Goal: Information Seeking & Learning: Learn about a topic

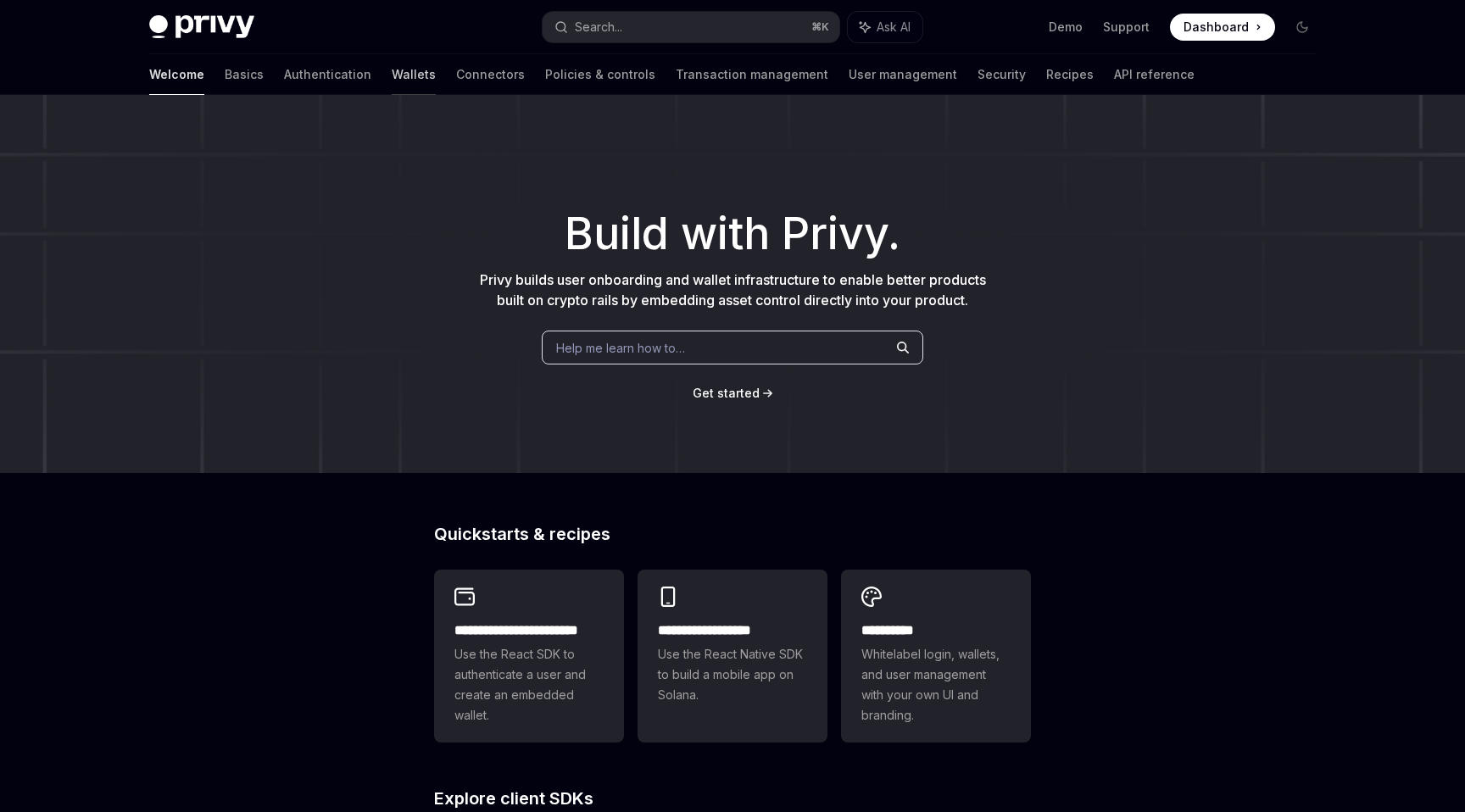
click at [392, 75] on link "Wallets" at bounding box center [414, 75] width 44 height 41
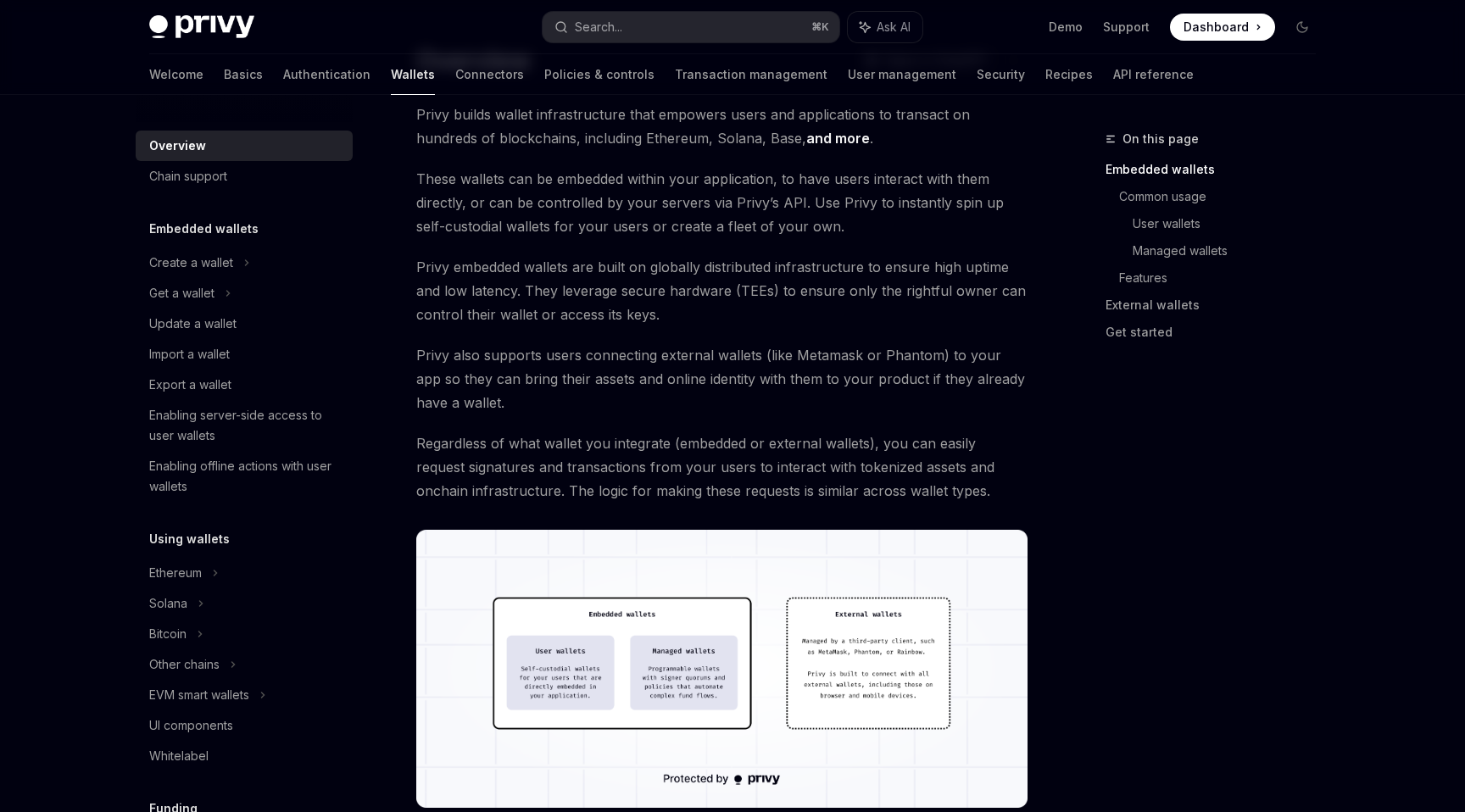
scroll to position [125, 0]
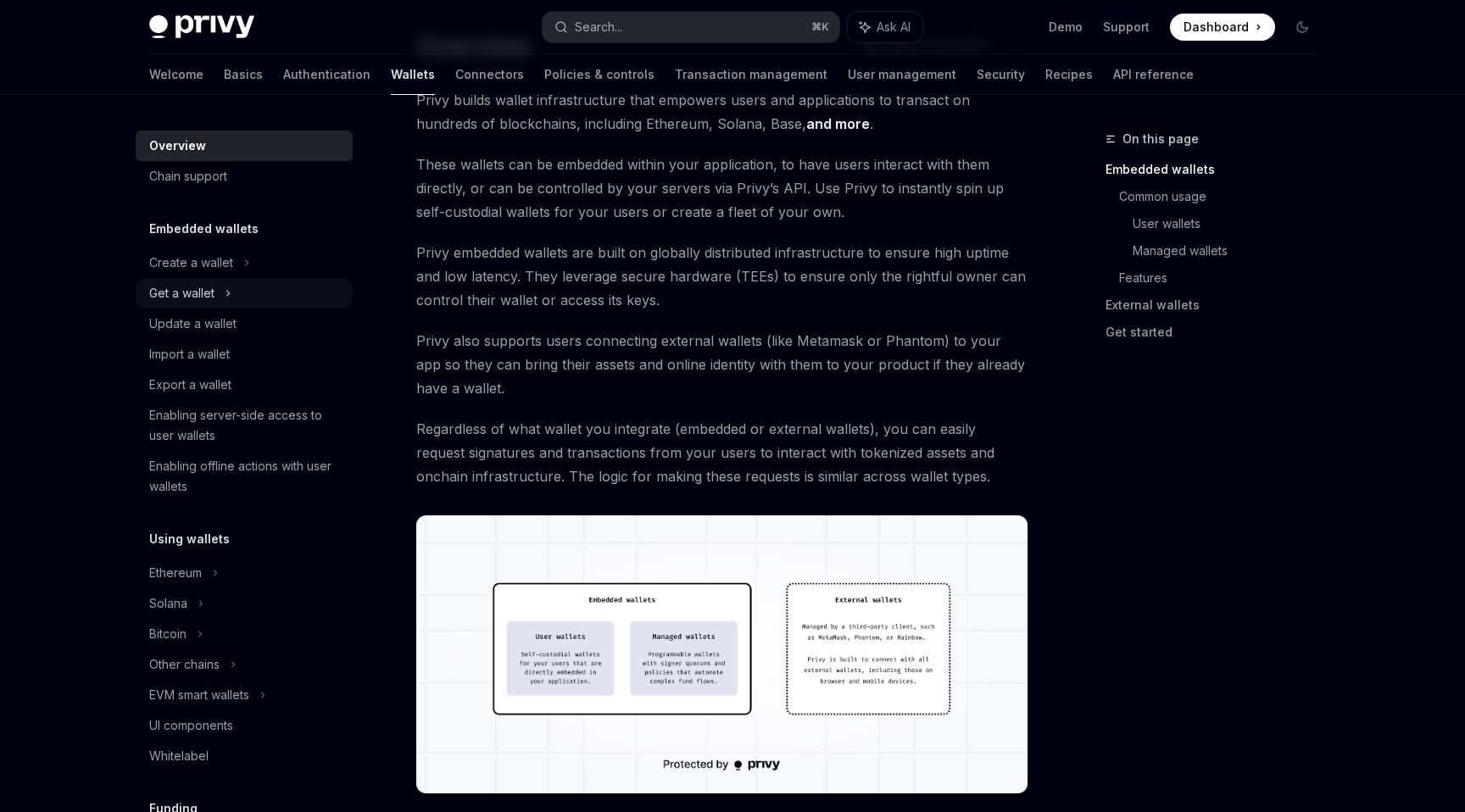
click at [235, 292] on div "Get a wallet" at bounding box center [244, 293] width 217 height 30
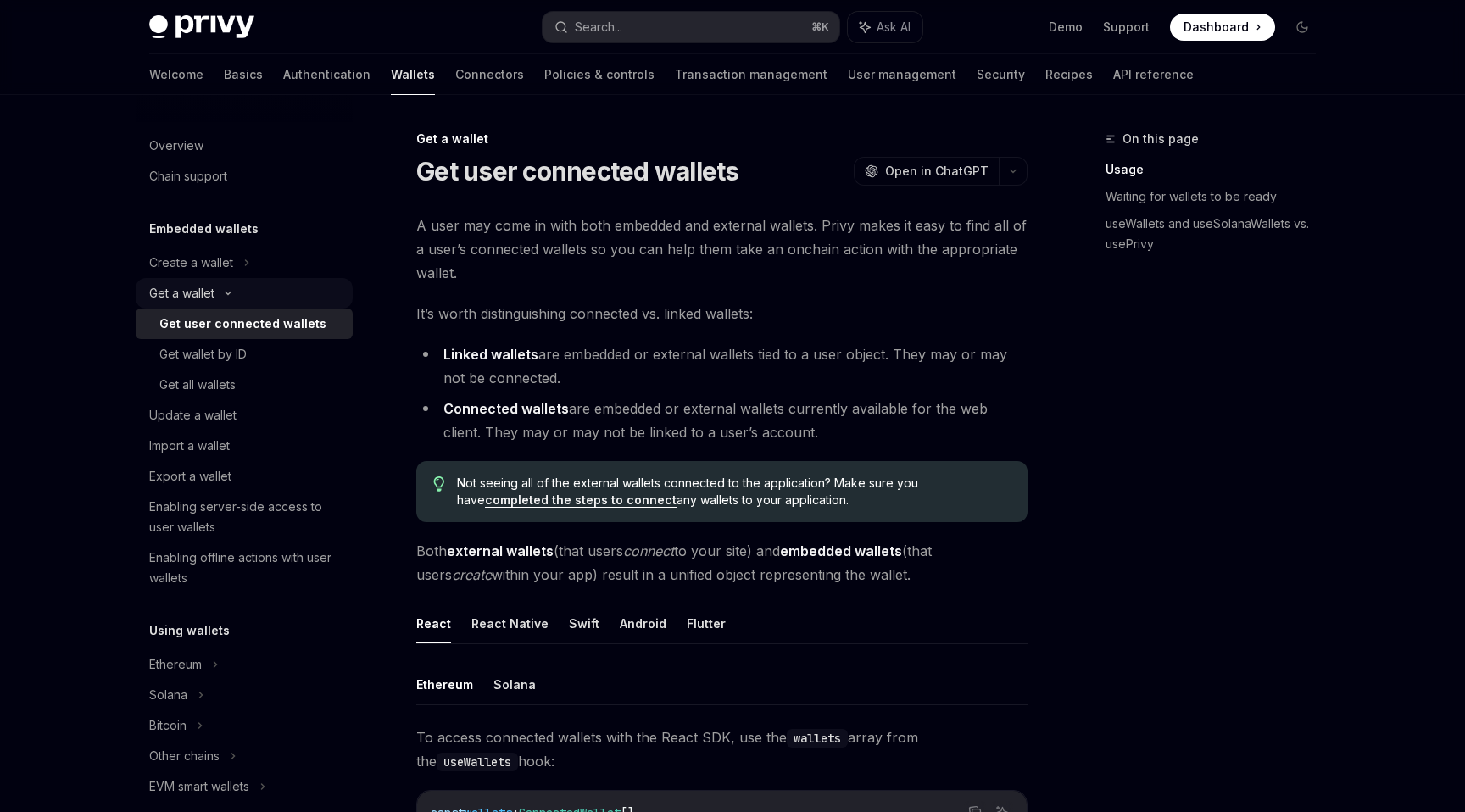
click at [232, 292] on icon at bounding box center [227, 294] width 20 height 7
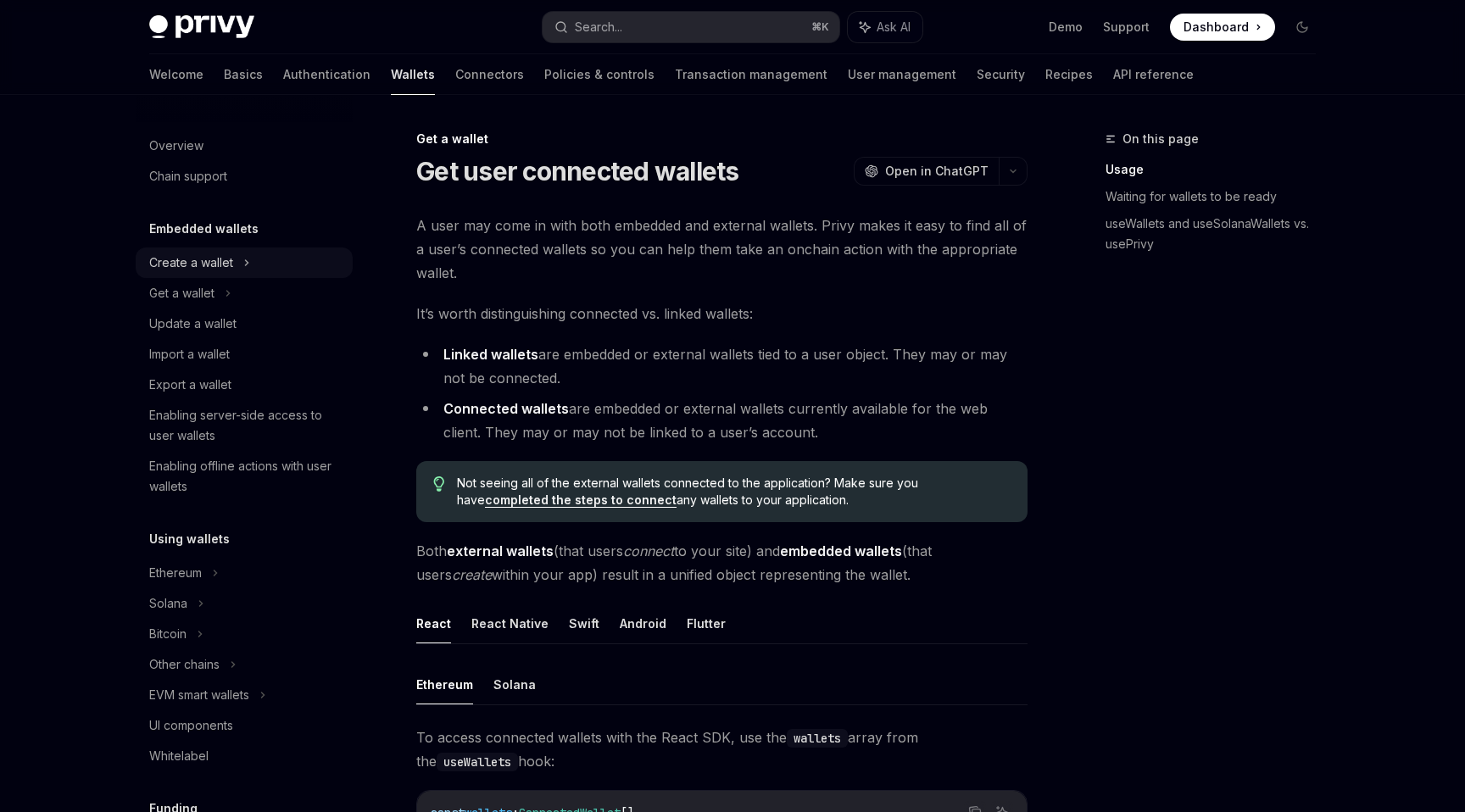
click at [261, 261] on div "Create a wallet" at bounding box center [244, 263] width 217 height 30
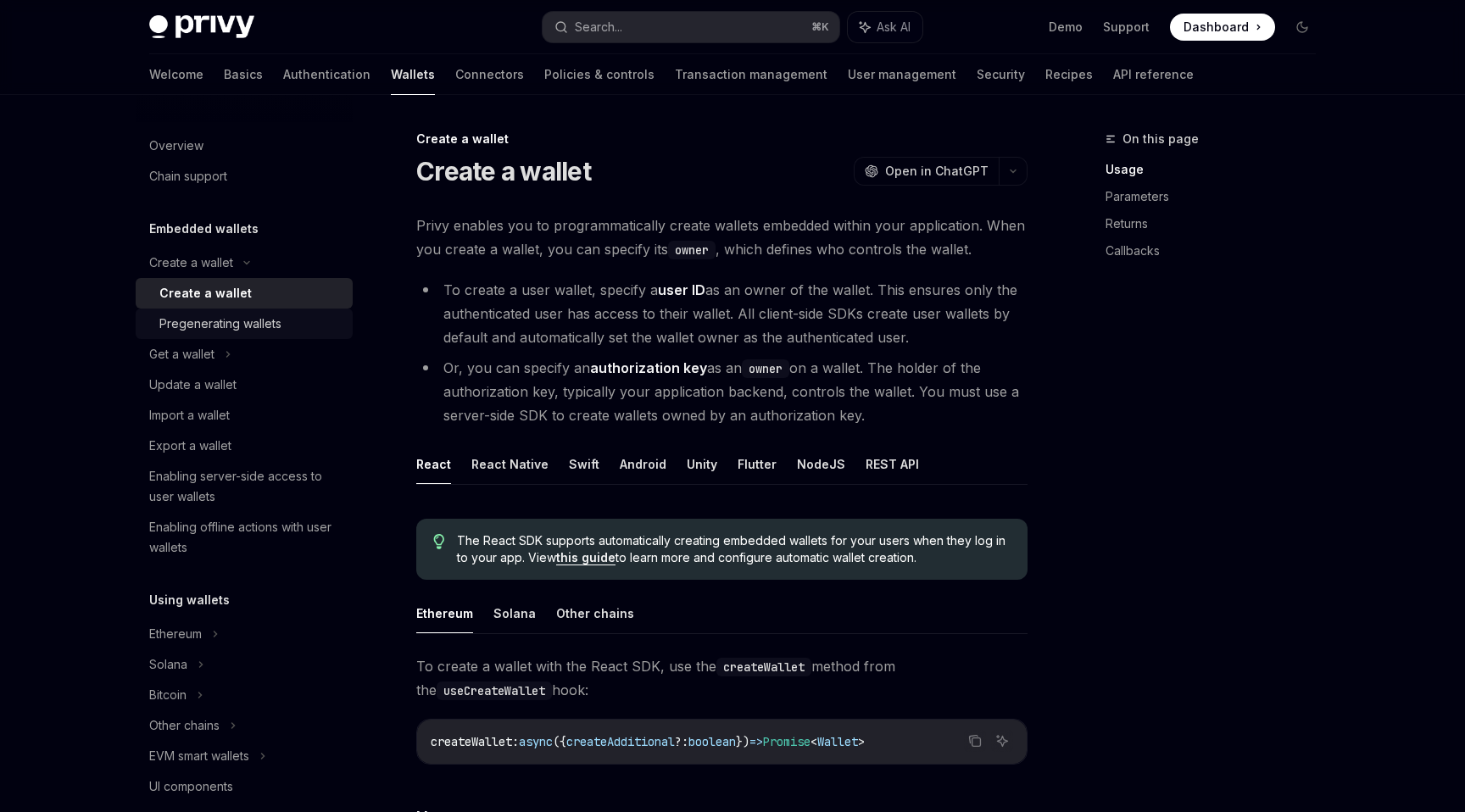
click at [249, 329] on div "Pregenerating wallets" at bounding box center [221, 323] width 123 height 20
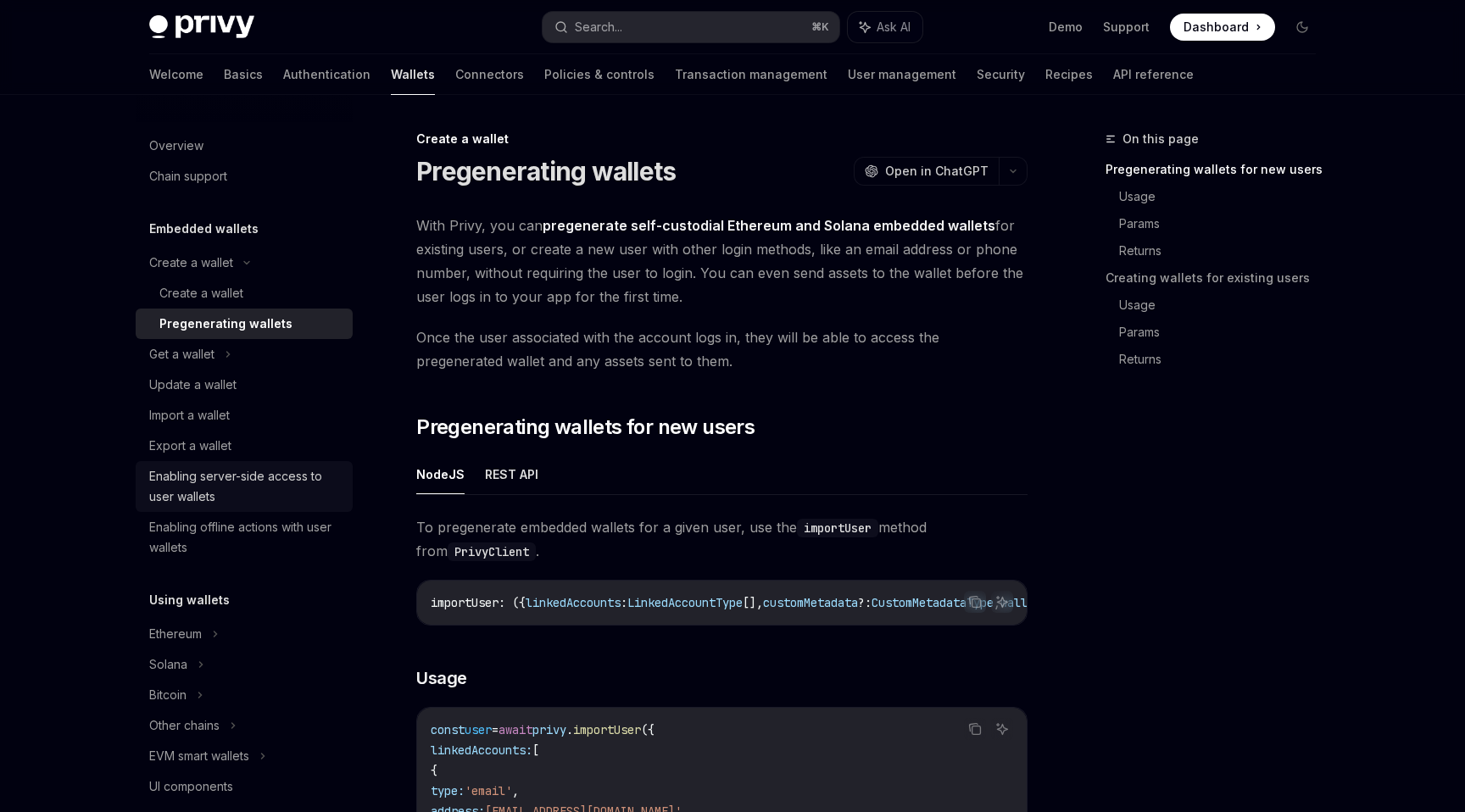
click at [291, 480] on div "Enabling server-side access to user wallets" at bounding box center [246, 486] width 194 height 41
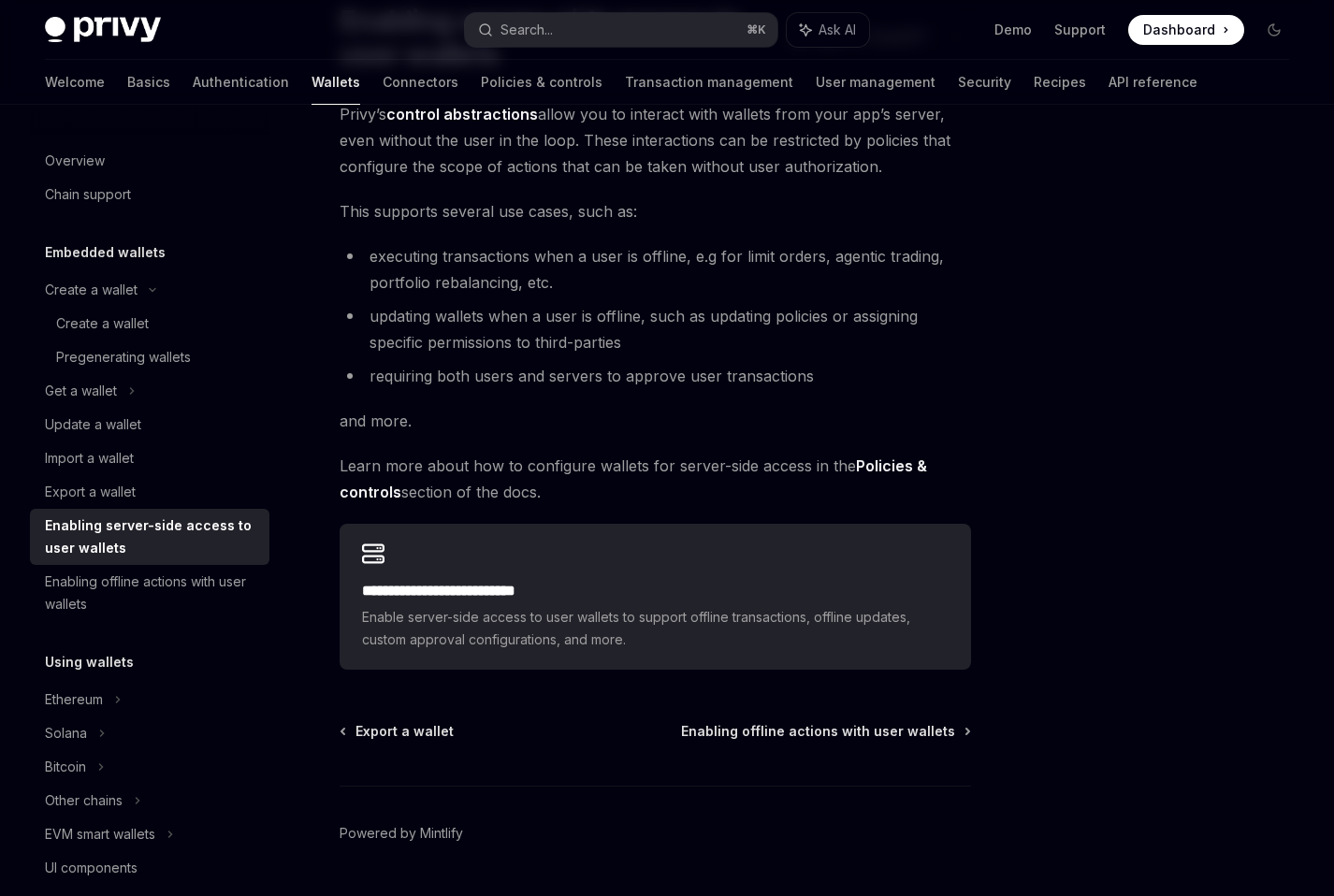
scroll to position [219, 0]
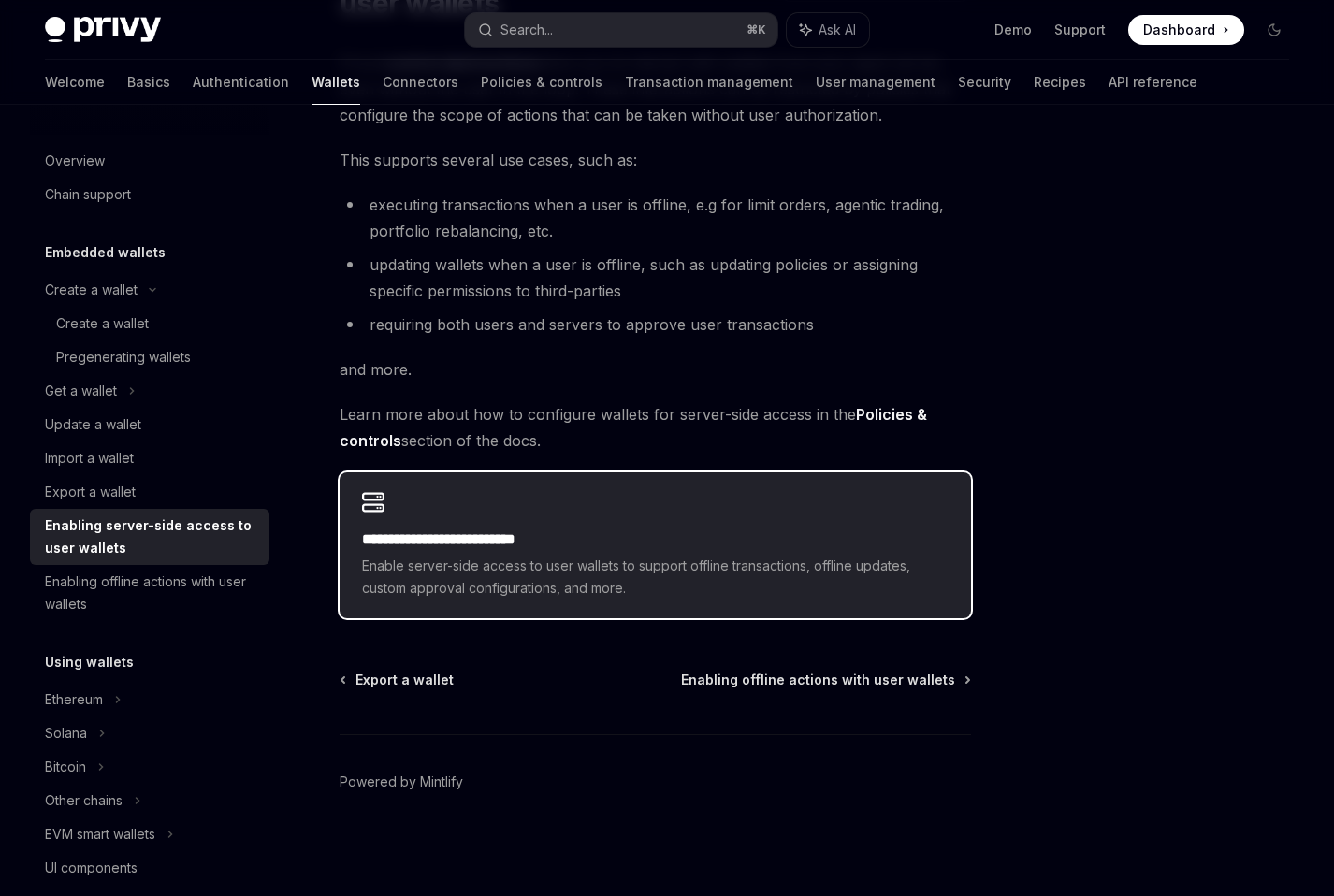
click at [548, 538] on h2 "**********" at bounding box center [655, 540] width 587 height 23
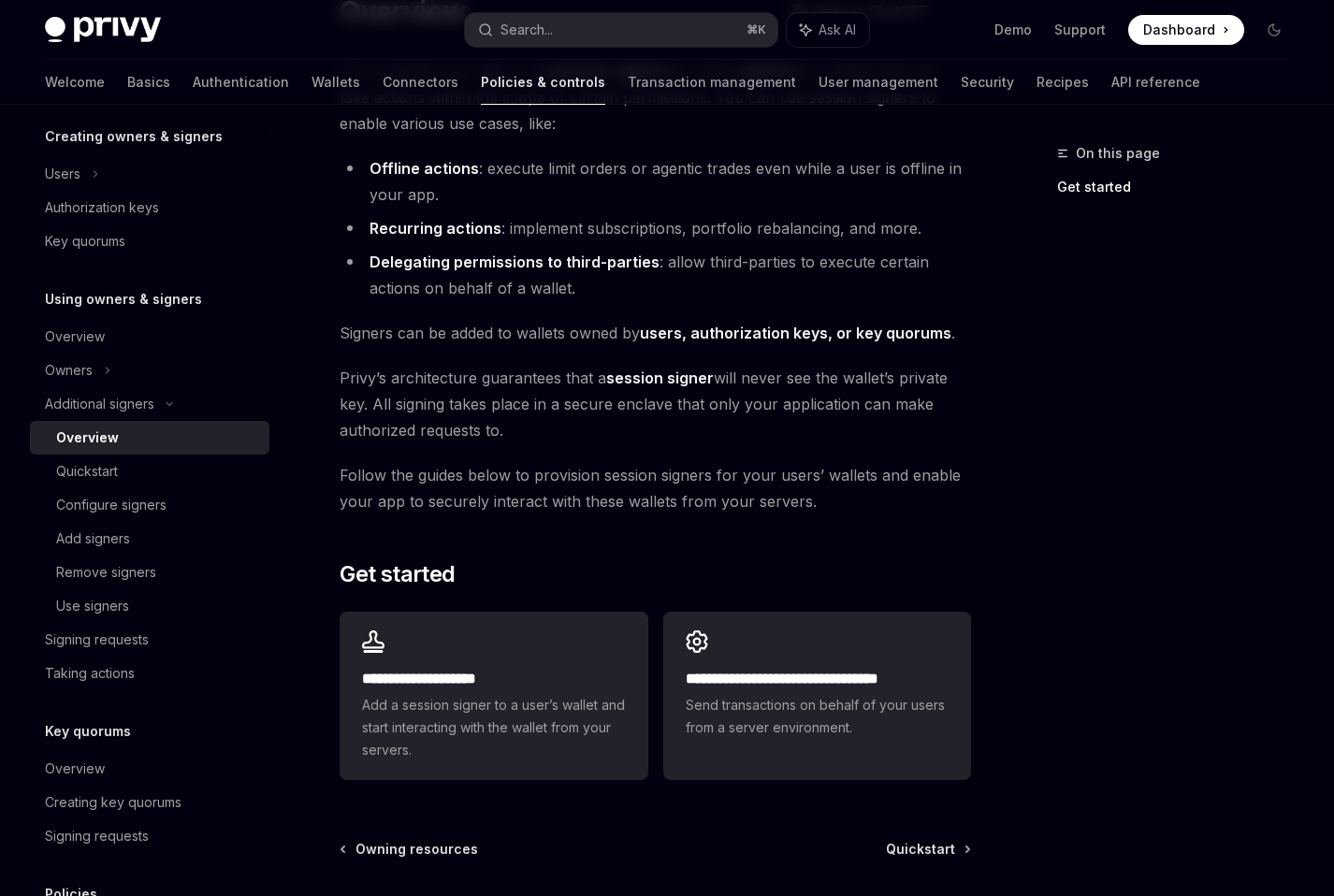
scroll to position [423, 0]
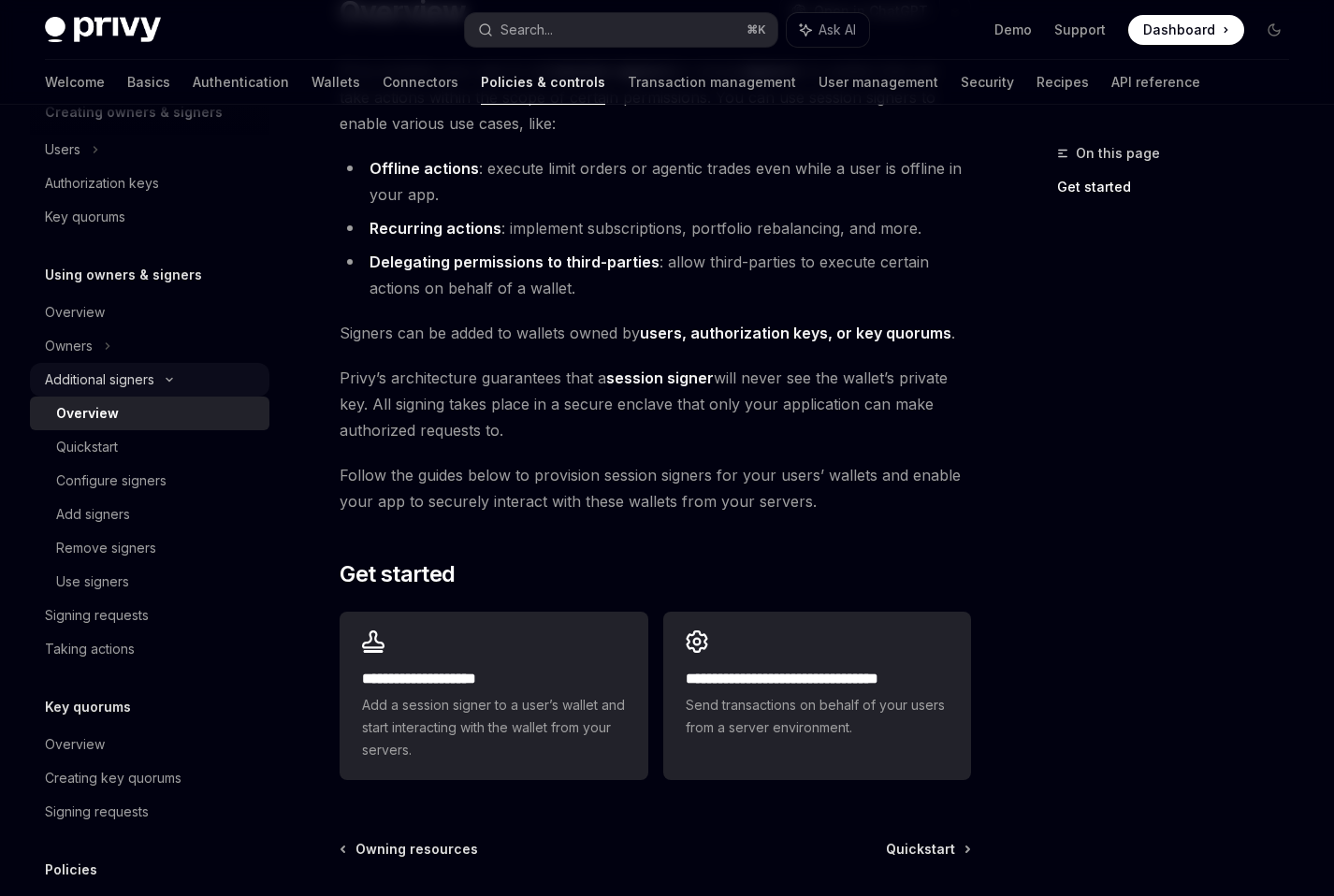
click at [176, 379] on icon at bounding box center [168, 380] width 23 height 8
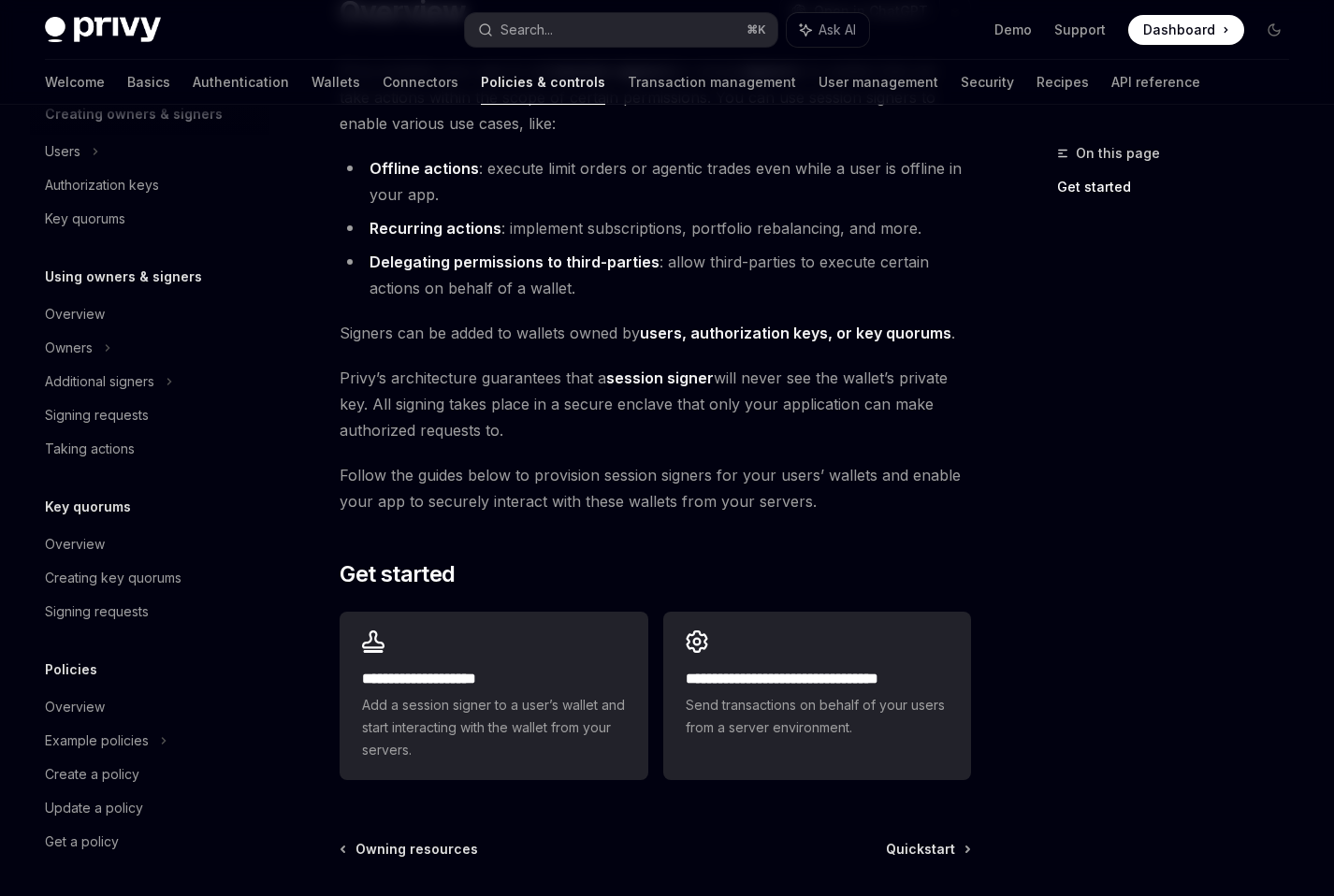
scroll to position [0, 0]
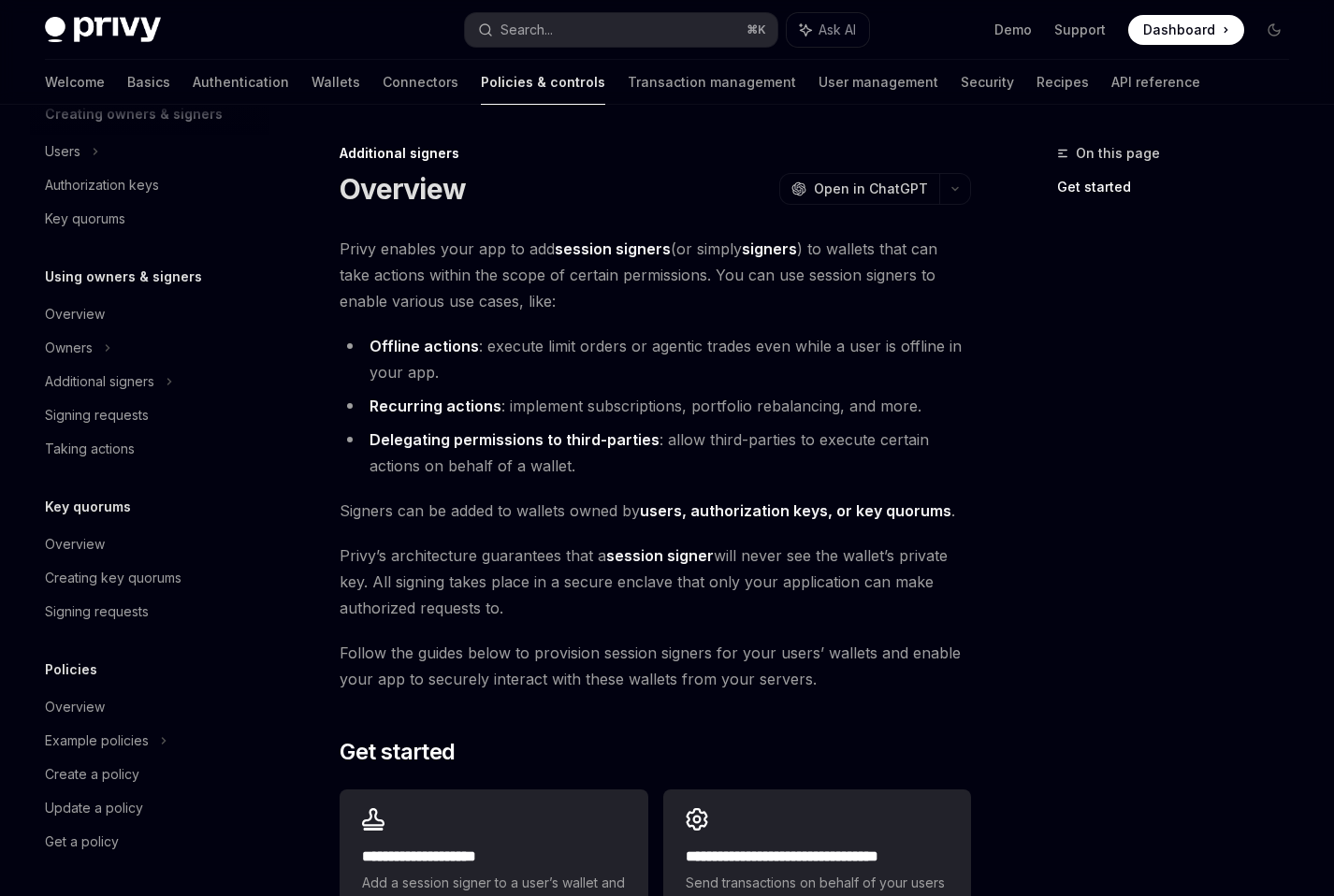
click at [111, 31] on img at bounding box center [103, 29] width 116 height 26
type textarea "*"
